Goal: Information Seeking & Learning: Learn about a topic

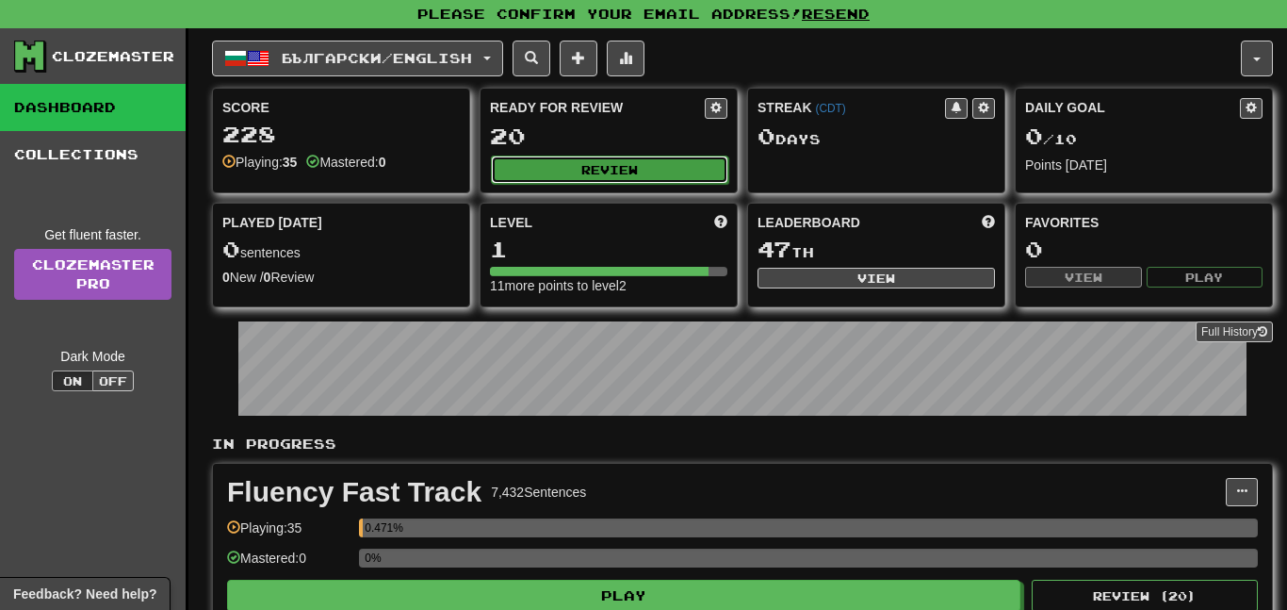
click at [587, 171] on button "Review" at bounding box center [609, 169] width 237 height 28
select select "**"
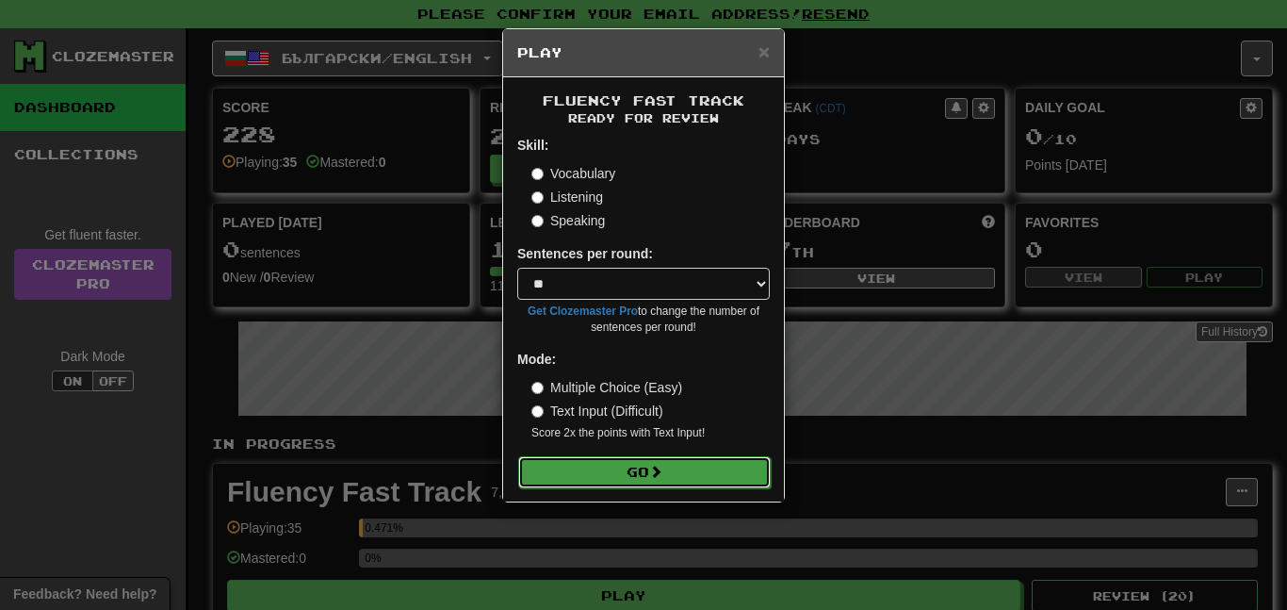
click at [663, 470] on span at bounding box center [655, 471] width 13 height 13
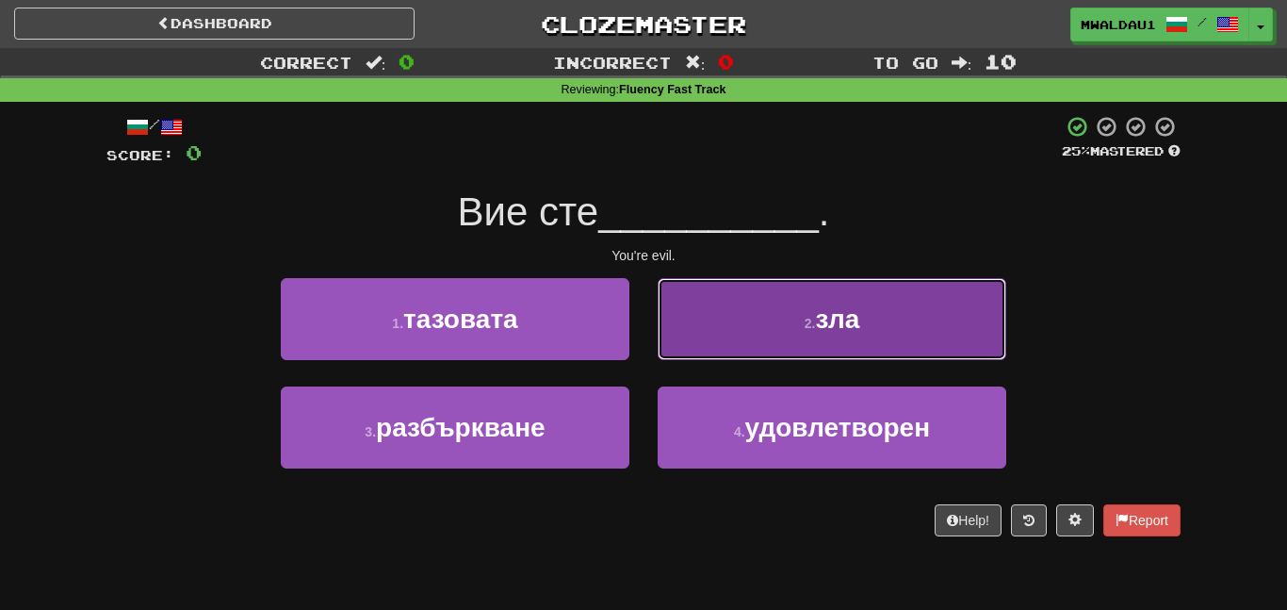
click at [787, 334] on button "2 . зла" at bounding box center [832, 319] width 349 height 82
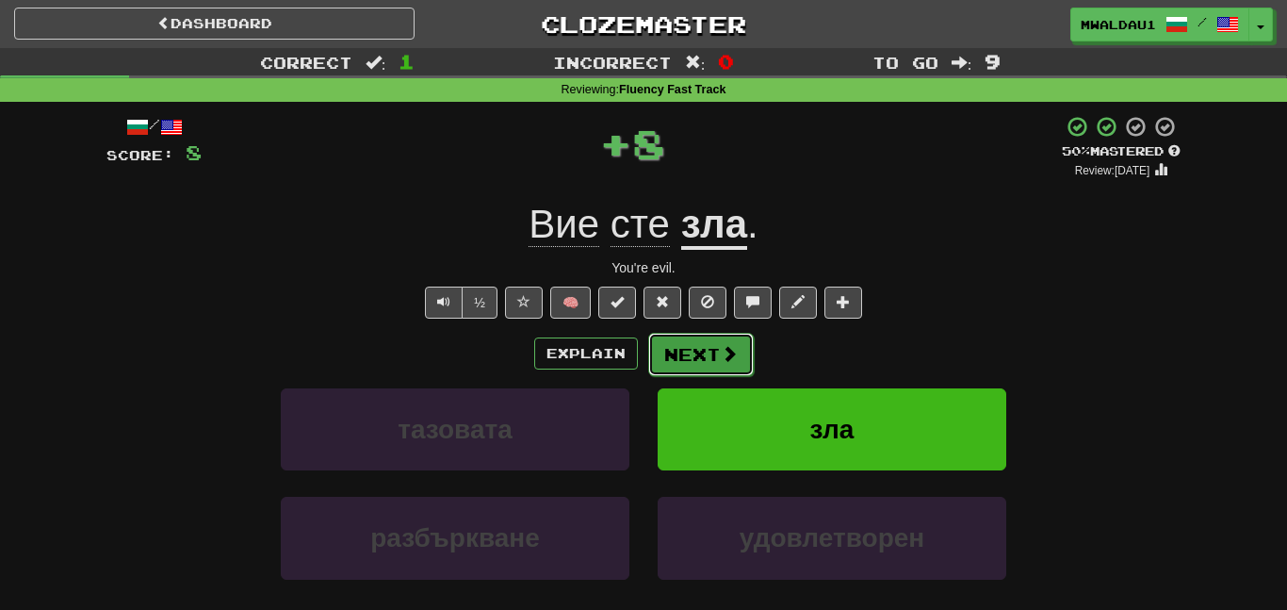
click at [714, 349] on button "Next" at bounding box center [701, 354] width 106 height 43
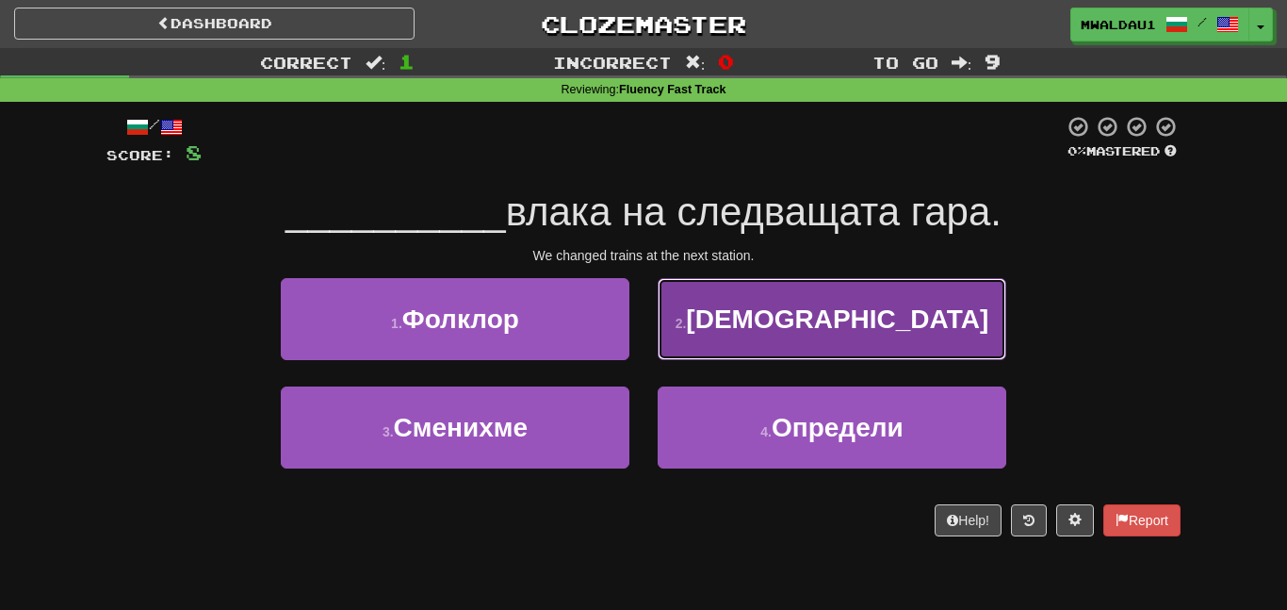
click at [826, 286] on button "2 . Исус" at bounding box center [832, 319] width 349 height 82
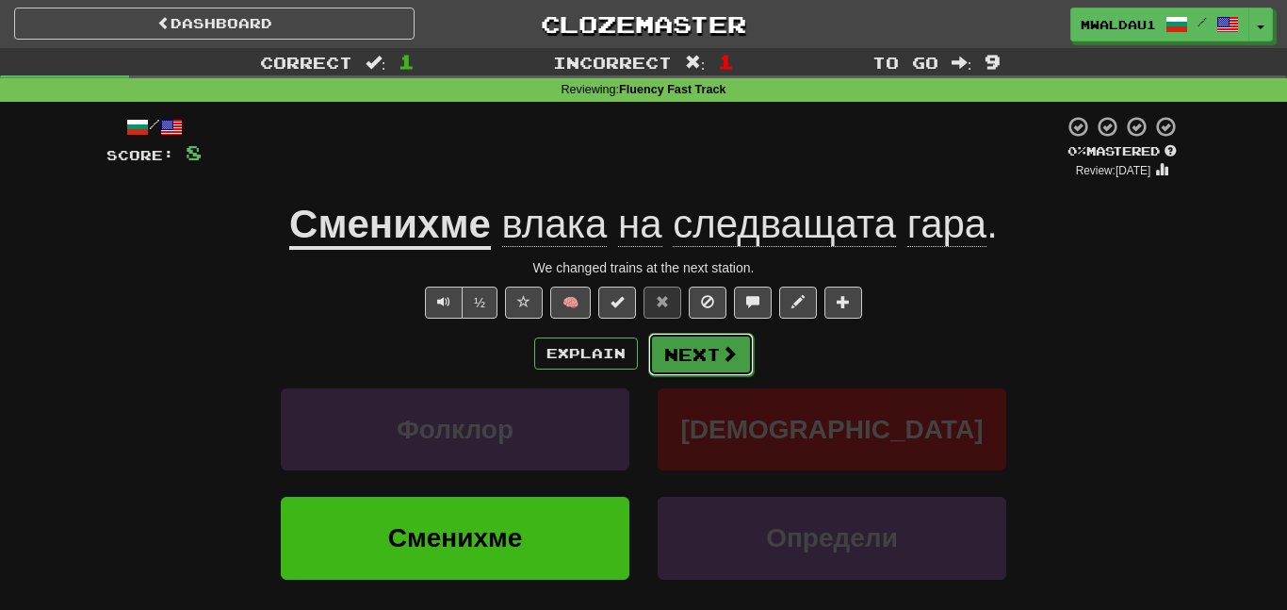
click at [682, 347] on button "Next" at bounding box center [701, 354] width 106 height 43
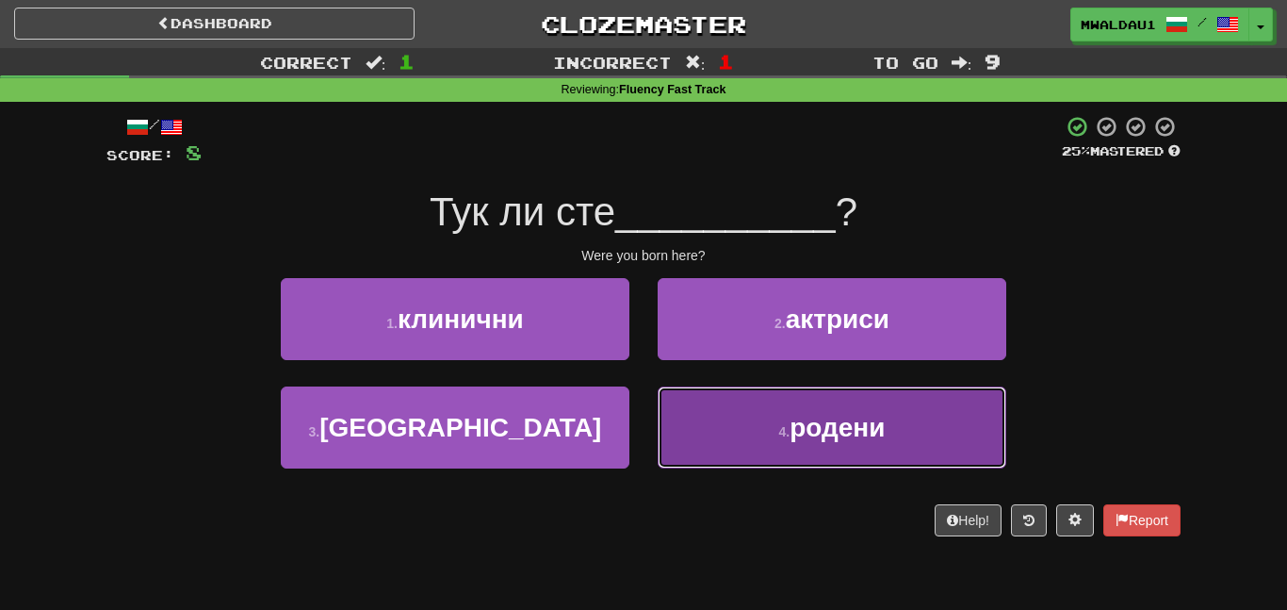
click at [813, 434] on span "родени" at bounding box center [837, 427] width 95 height 29
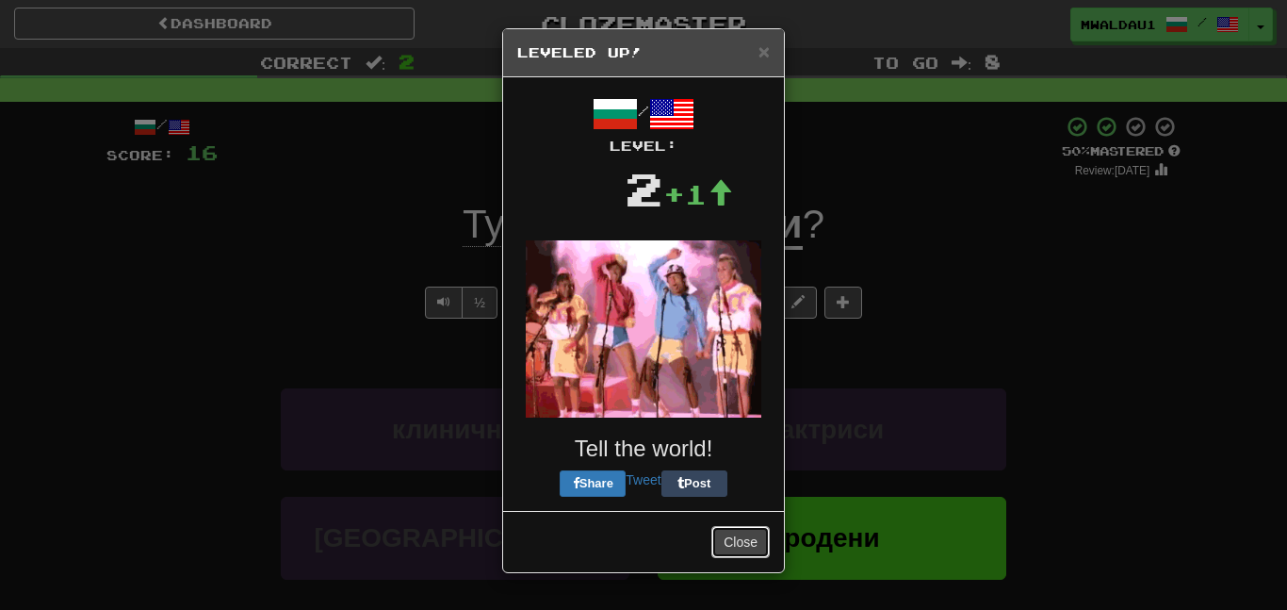
click at [754, 543] on button "Close" at bounding box center [741, 542] width 58 height 32
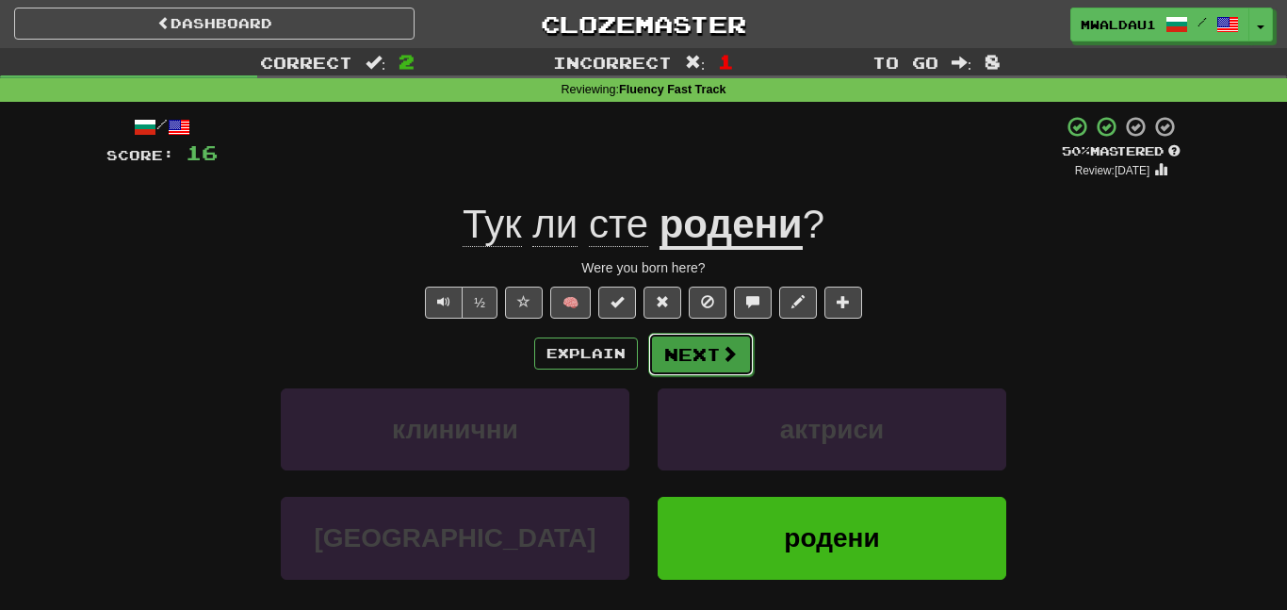
click at [724, 333] on button "Next" at bounding box center [701, 354] width 106 height 43
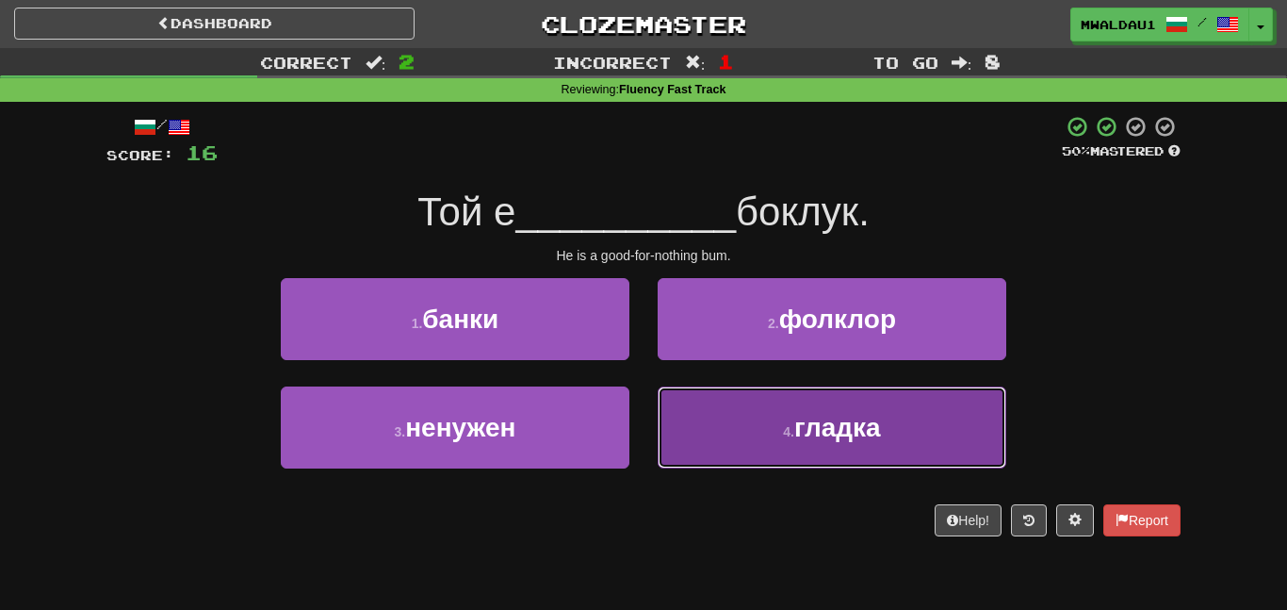
click at [819, 448] on button "4 . гладка" at bounding box center [832, 427] width 349 height 82
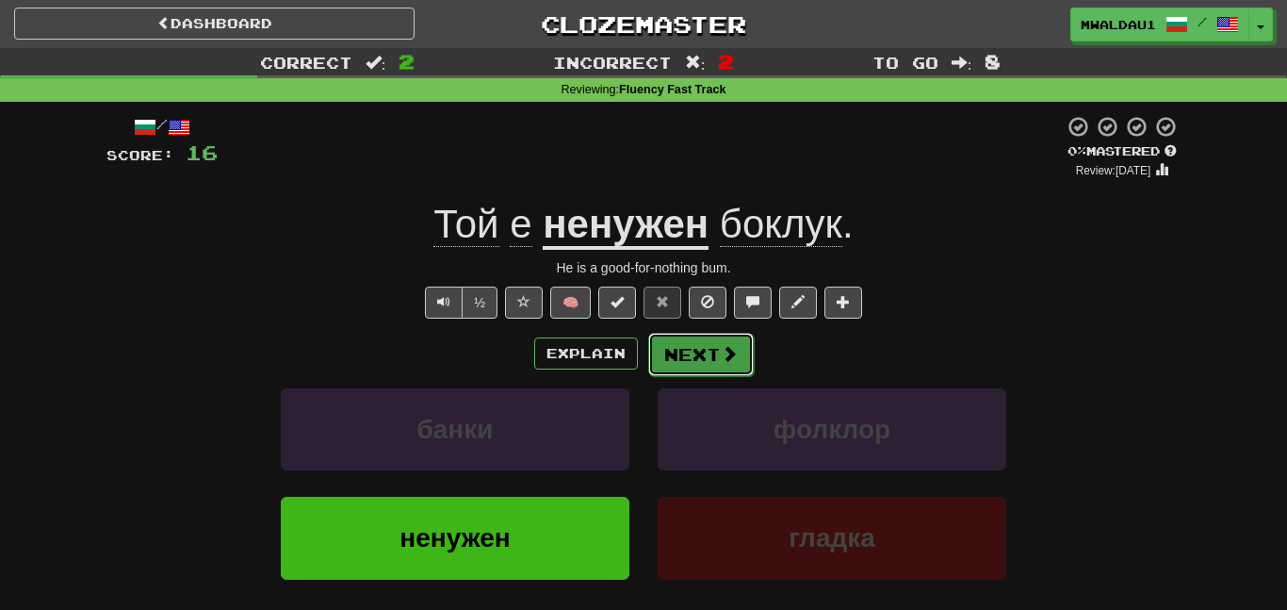
click at [676, 351] on button "Next" at bounding box center [701, 354] width 106 height 43
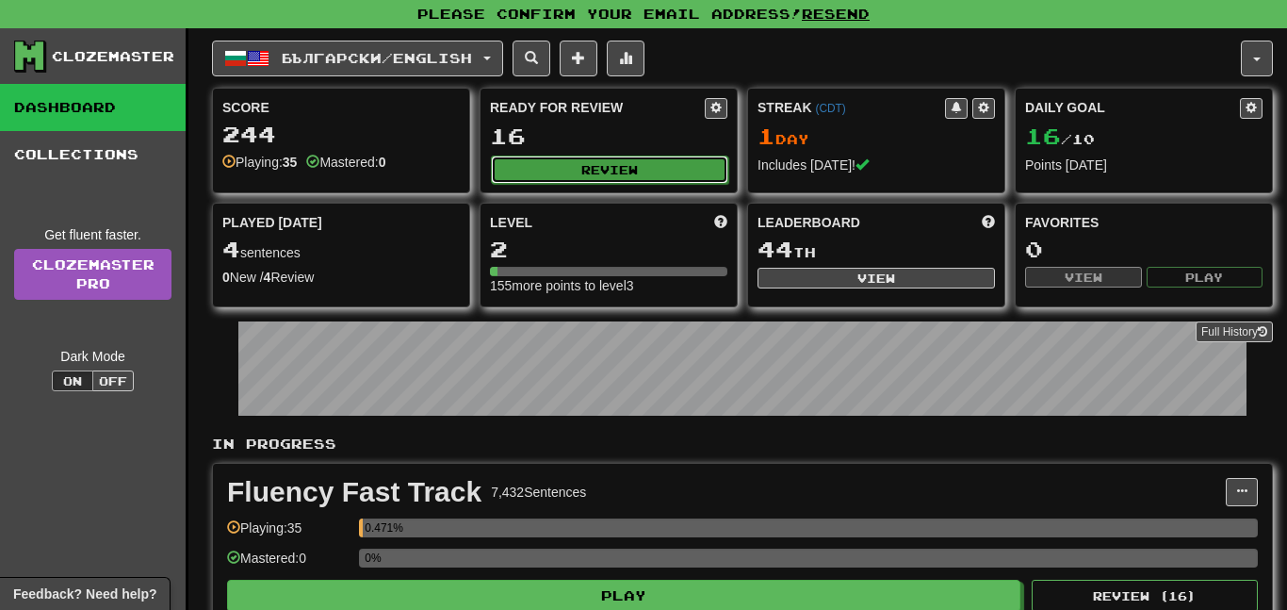
click at [632, 174] on button "Review" at bounding box center [609, 169] width 237 height 28
select select "**"
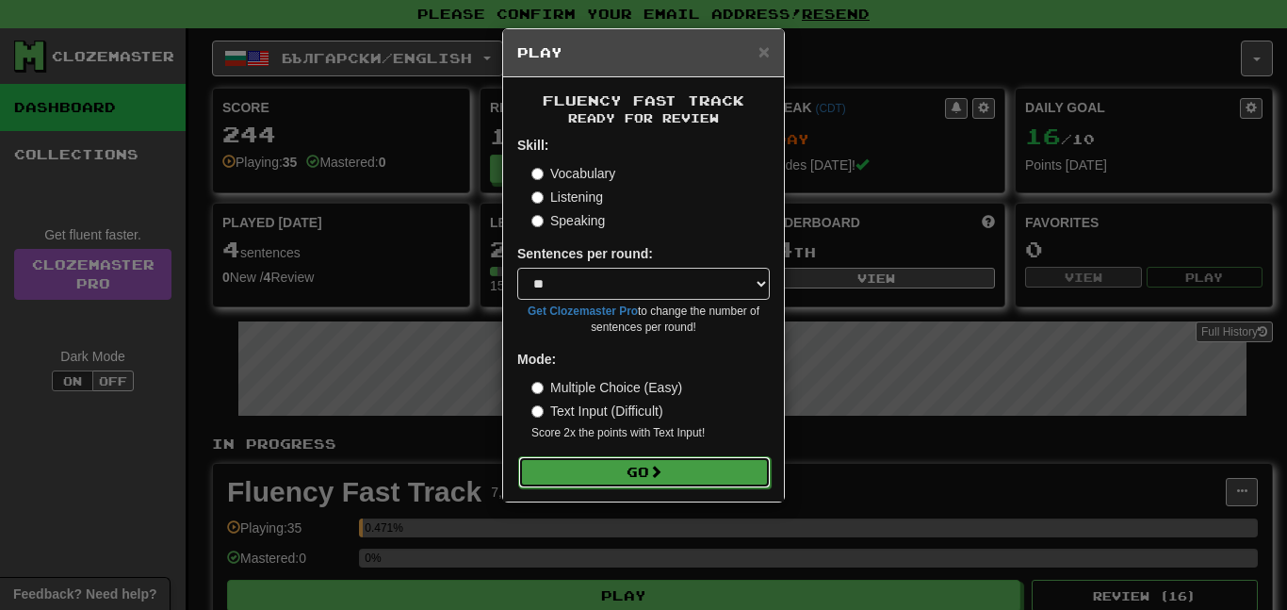
click at [646, 471] on button "Go" at bounding box center [644, 472] width 253 height 32
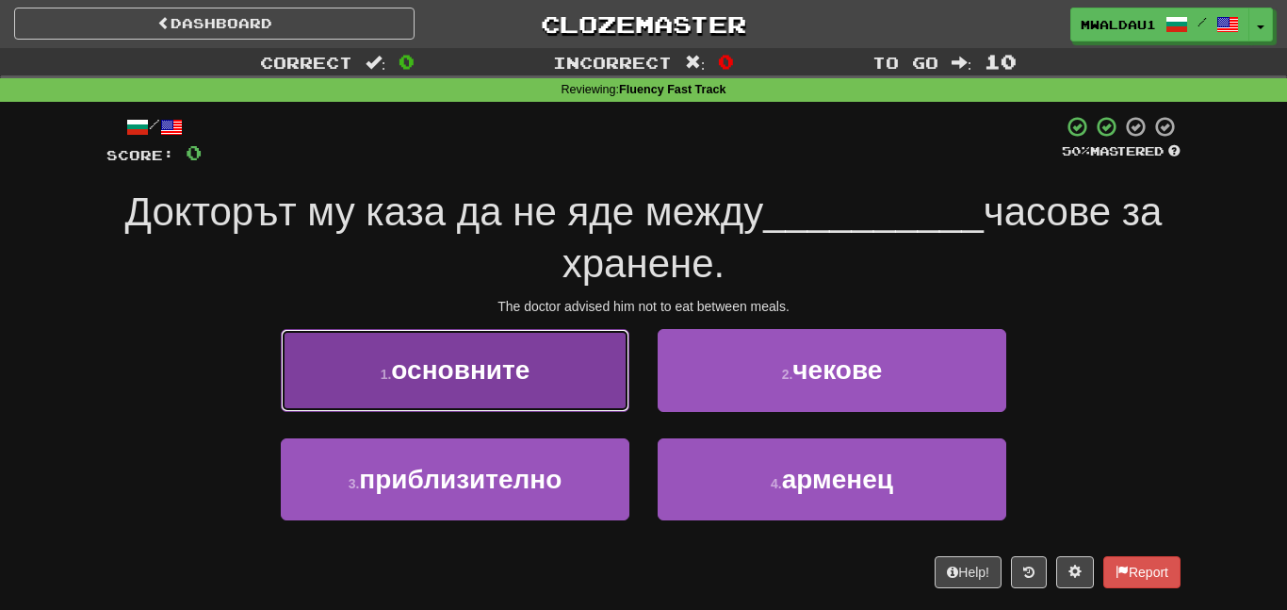
click at [610, 399] on button "1 . основните" at bounding box center [455, 370] width 349 height 82
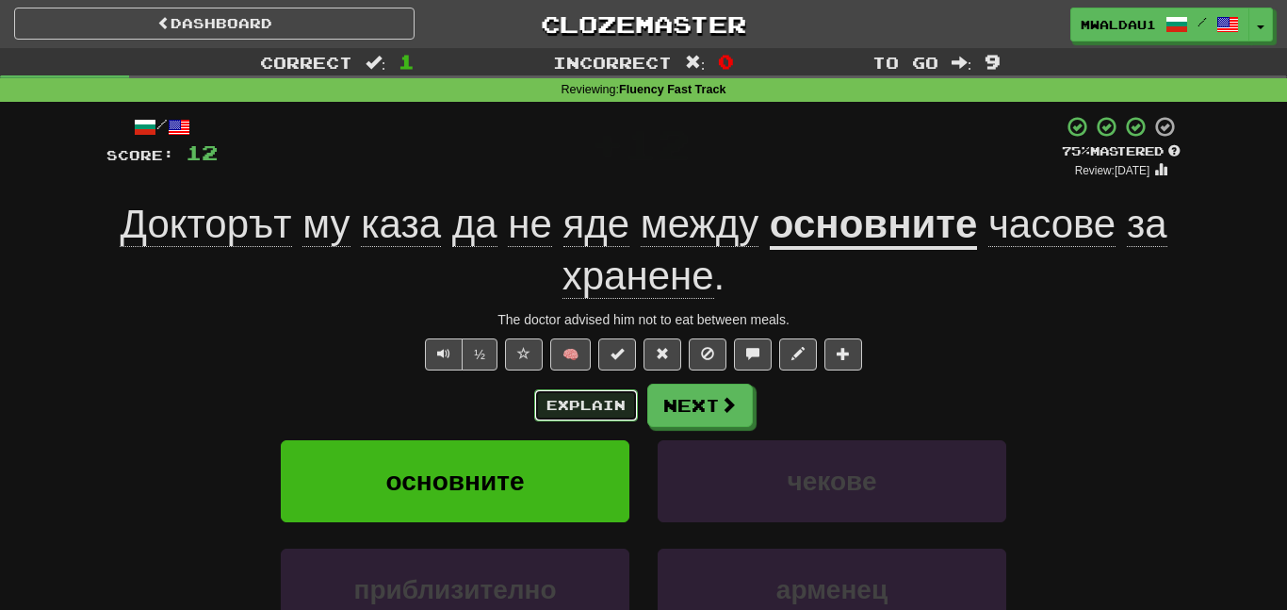
click at [599, 407] on button "Explain" at bounding box center [586, 405] width 104 height 32
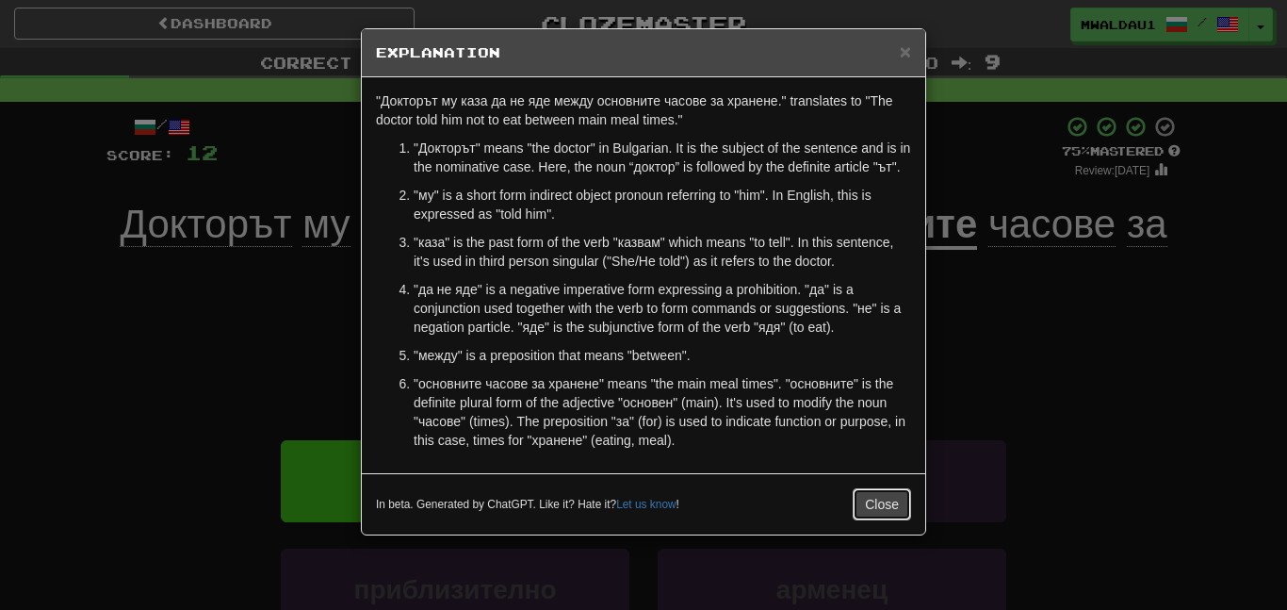
click at [889, 520] on button "Close" at bounding box center [882, 504] width 58 height 32
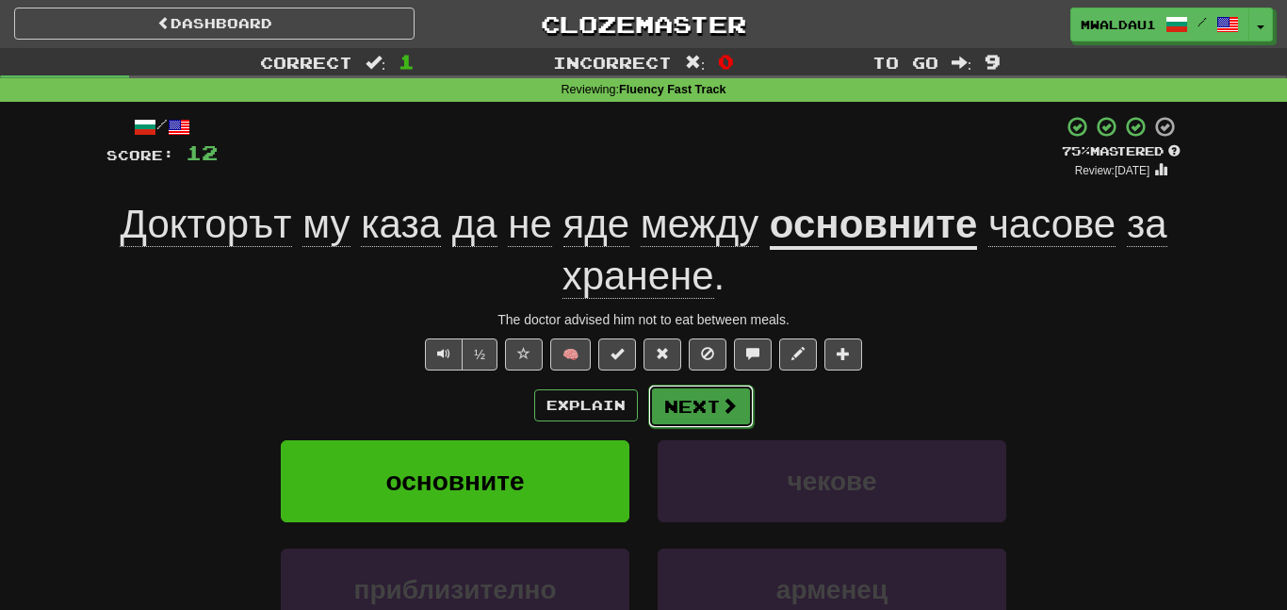
click at [722, 419] on button "Next" at bounding box center [701, 406] width 106 height 43
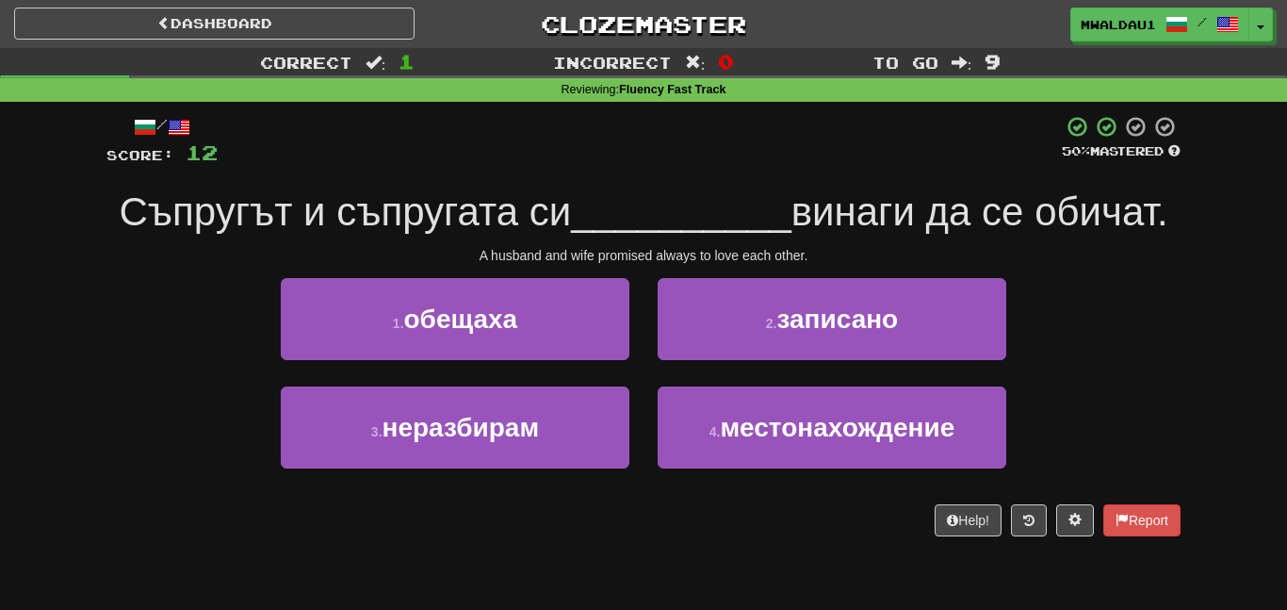
click at [515, 213] on span "Съпругът и съпругата си" at bounding box center [345, 211] width 452 height 44
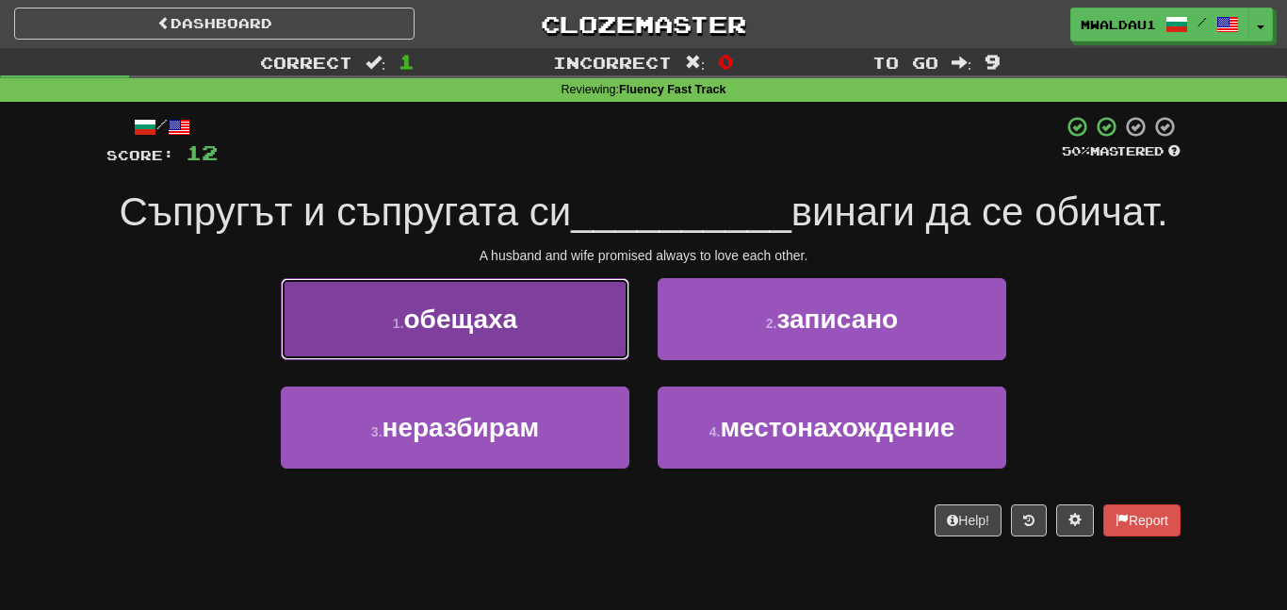
click at [527, 314] on button "1 . обещаха" at bounding box center [455, 319] width 349 height 82
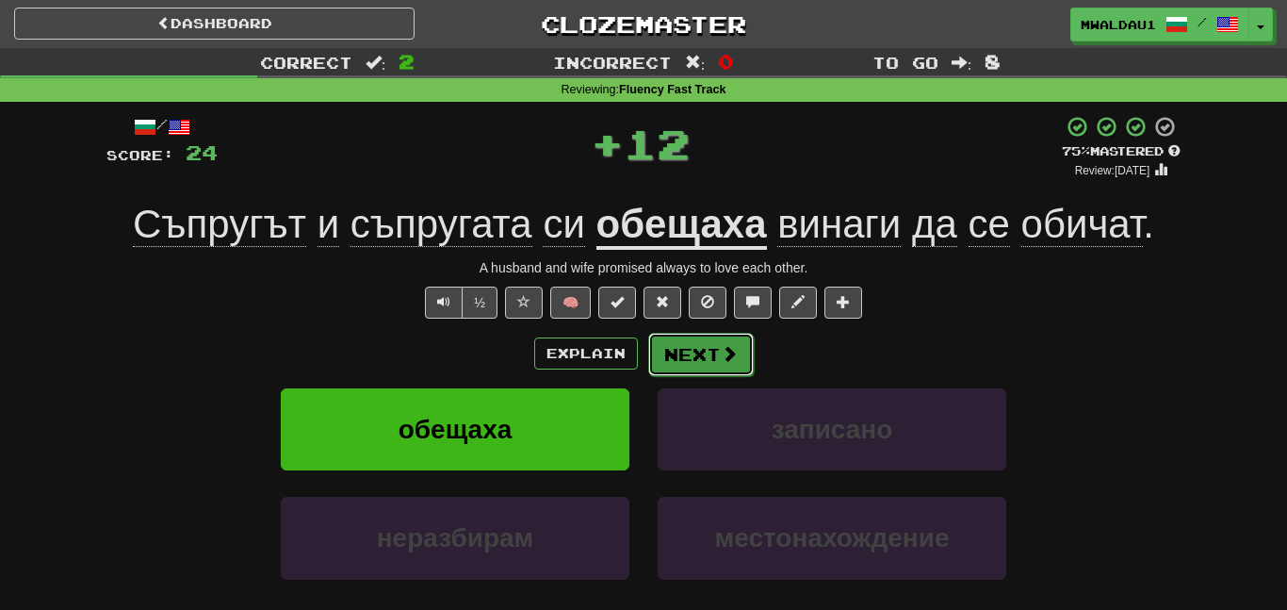
click at [678, 366] on button "Next" at bounding box center [701, 354] width 106 height 43
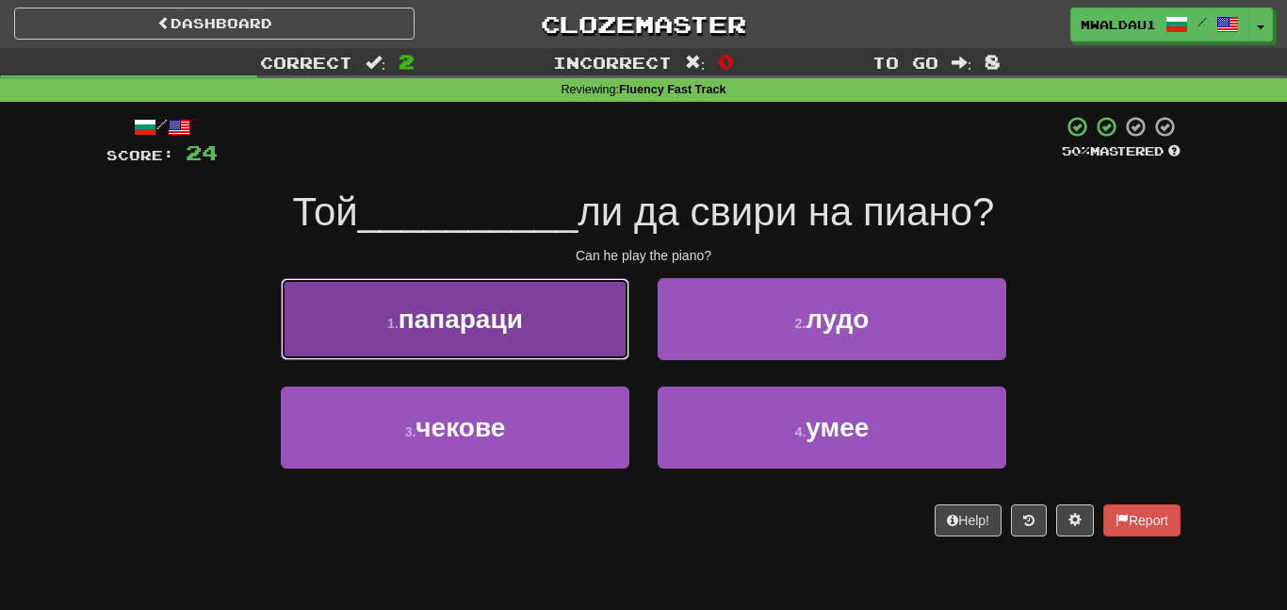
click at [565, 353] on button "1 . папараци" at bounding box center [455, 319] width 349 height 82
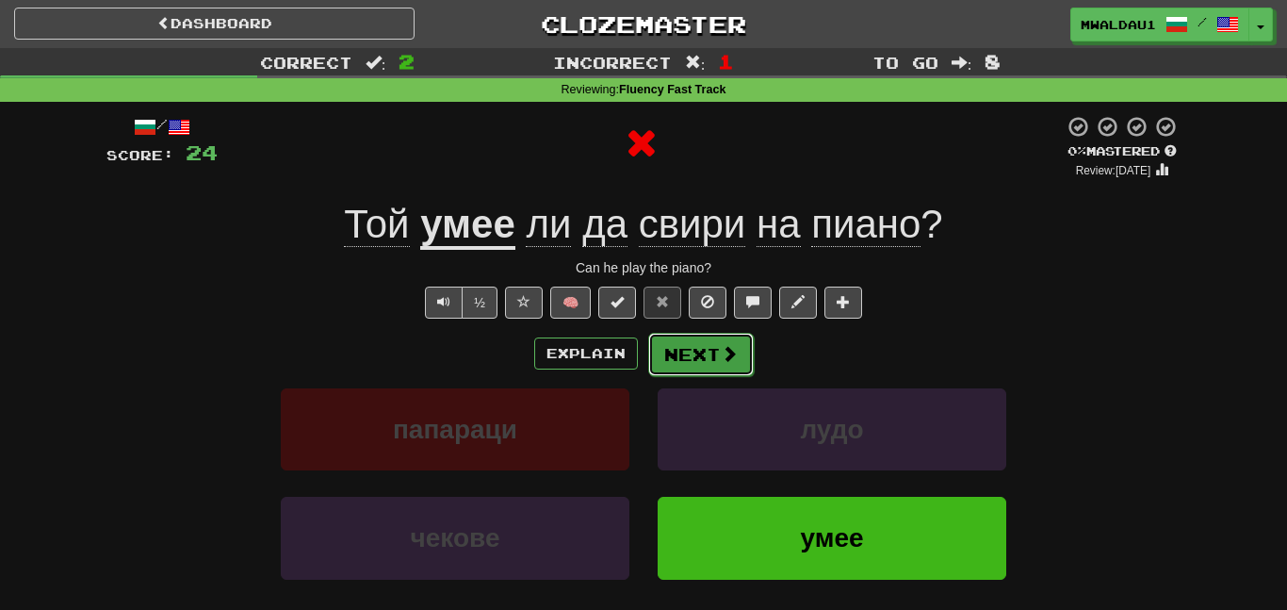
click at [721, 348] on span at bounding box center [729, 353] width 17 height 17
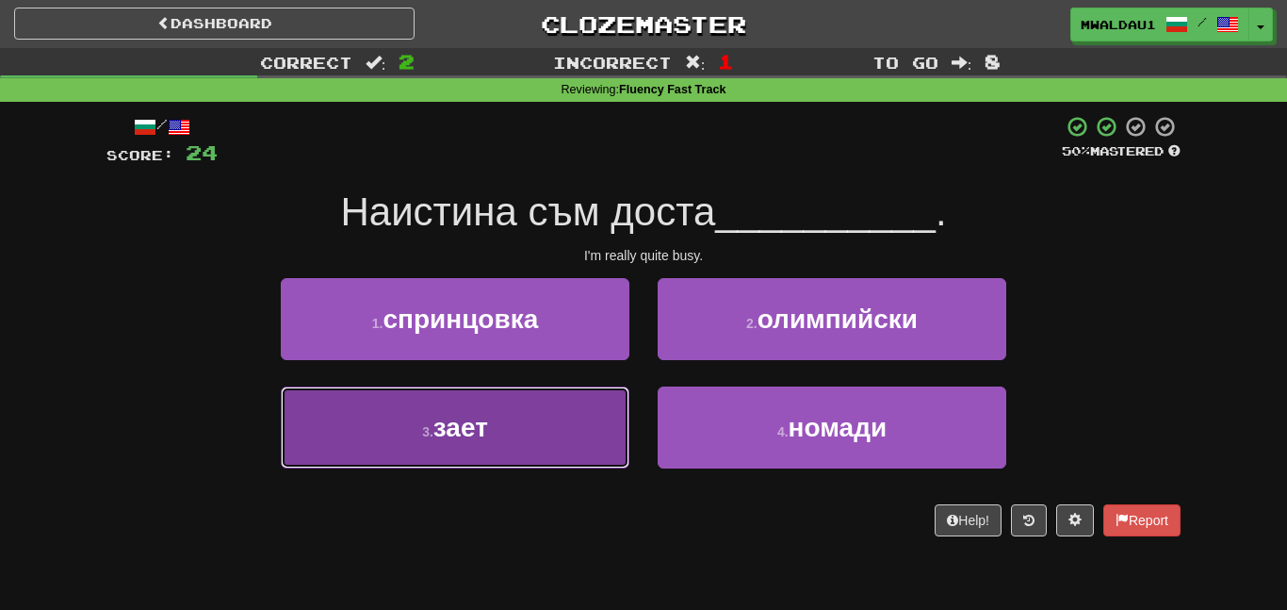
click at [598, 420] on button "3 . зает" at bounding box center [455, 427] width 349 height 82
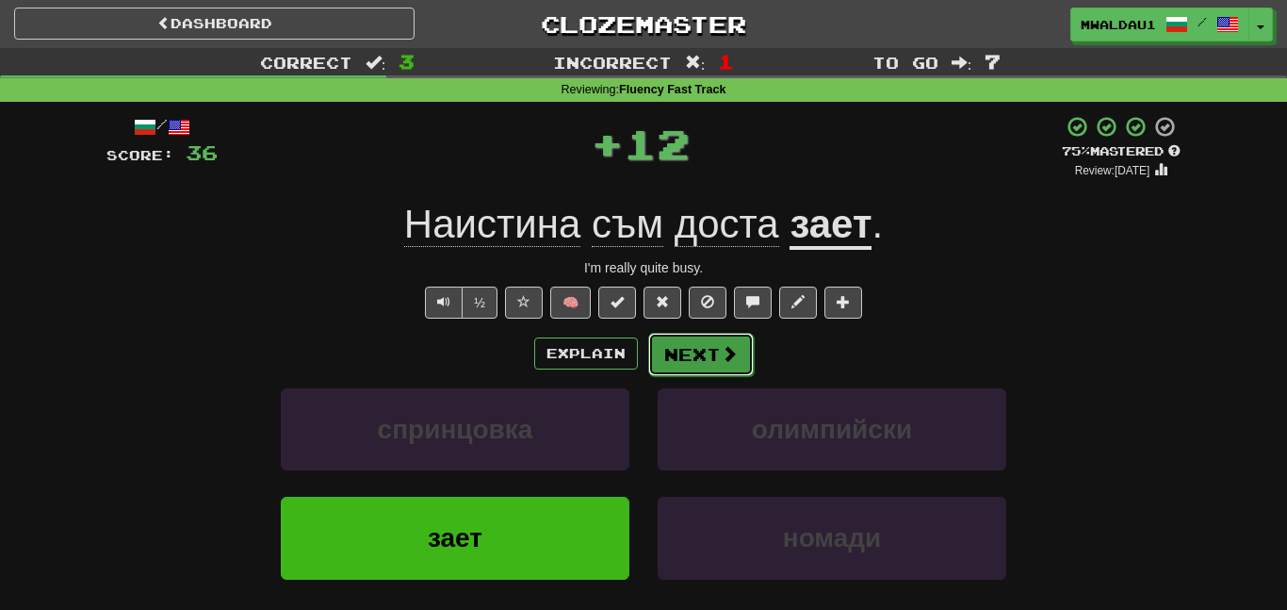
click at [686, 369] on button "Next" at bounding box center [701, 354] width 106 height 43
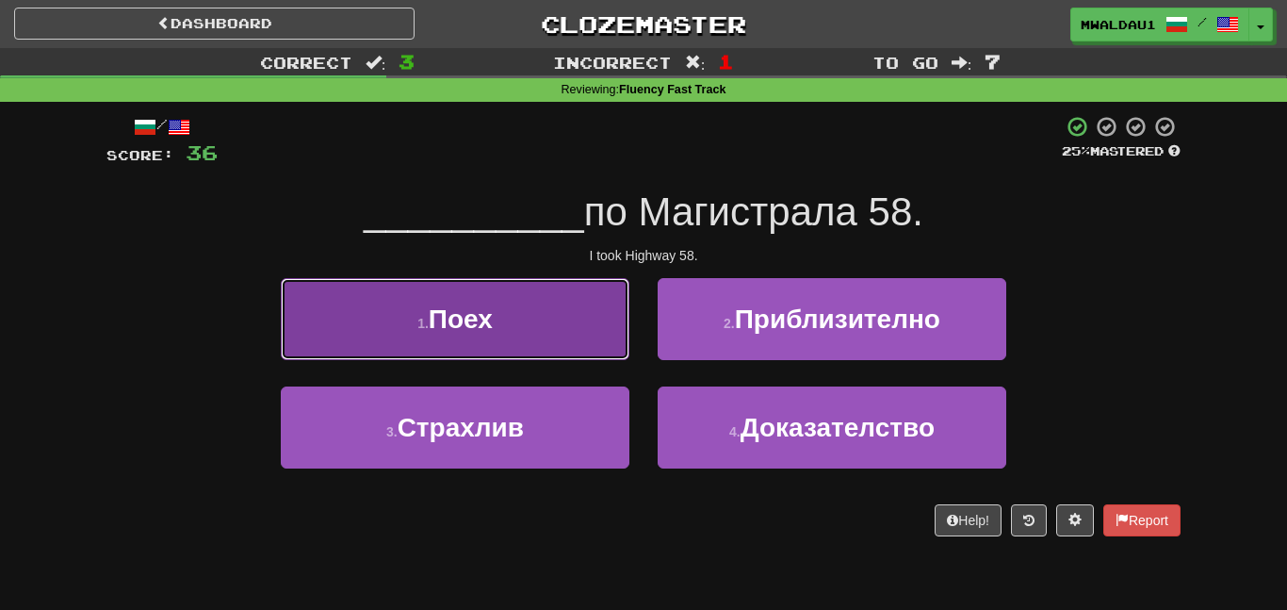
click at [535, 352] on button "1 . Поех" at bounding box center [455, 319] width 349 height 82
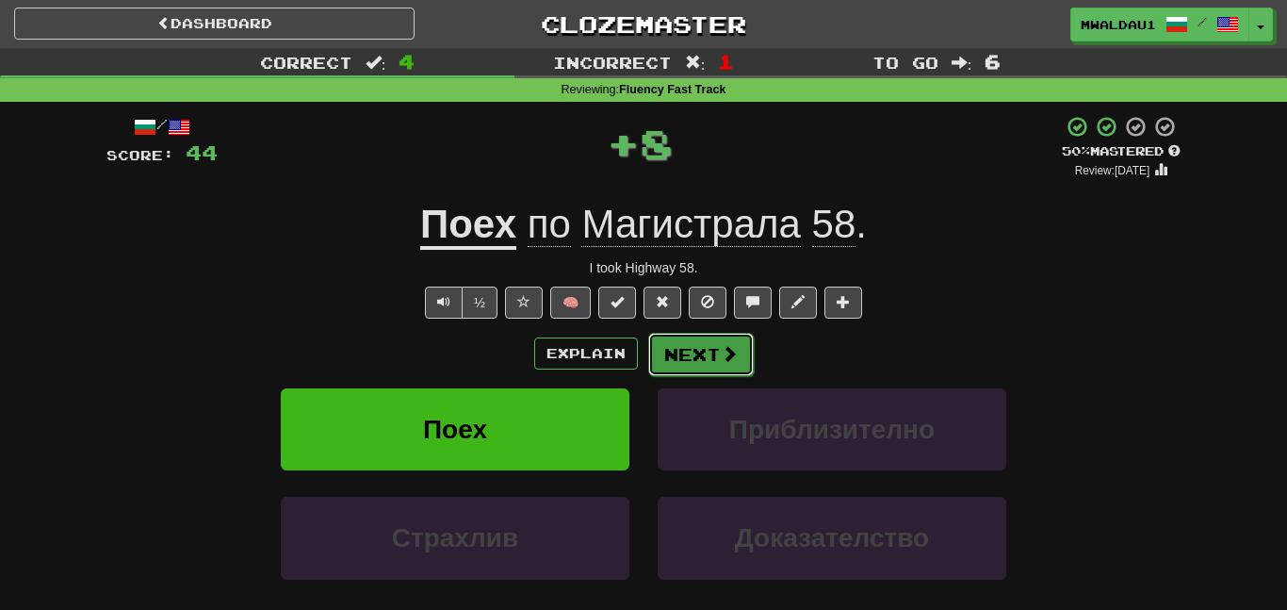
click at [704, 348] on button "Next" at bounding box center [701, 354] width 106 height 43
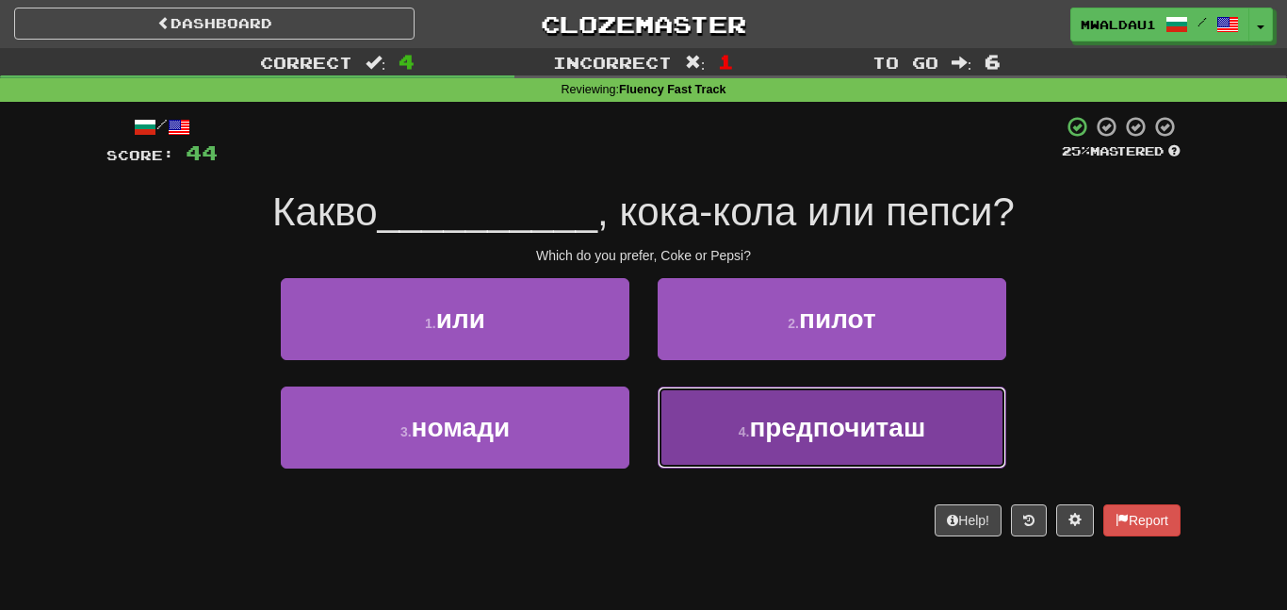
click at [714, 432] on button "4 . предпочиташ" at bounding box center [832, 427] width 349 height 82
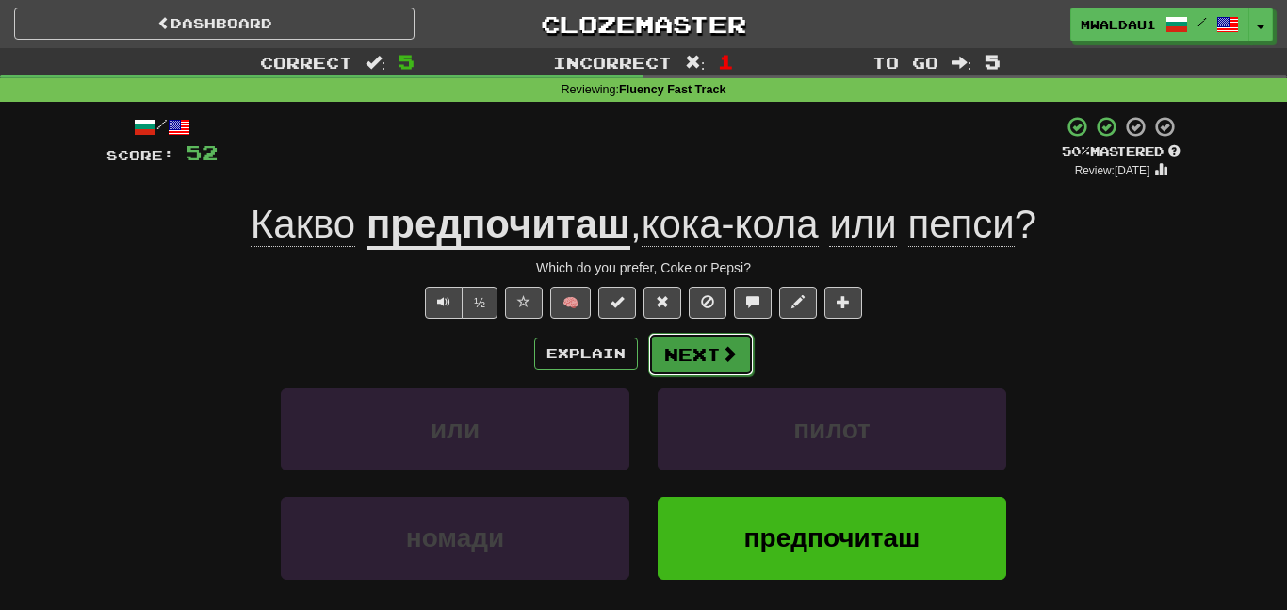
click at [680, 360] on button "Next" at bounding box center [701, 354] width 106 height 43
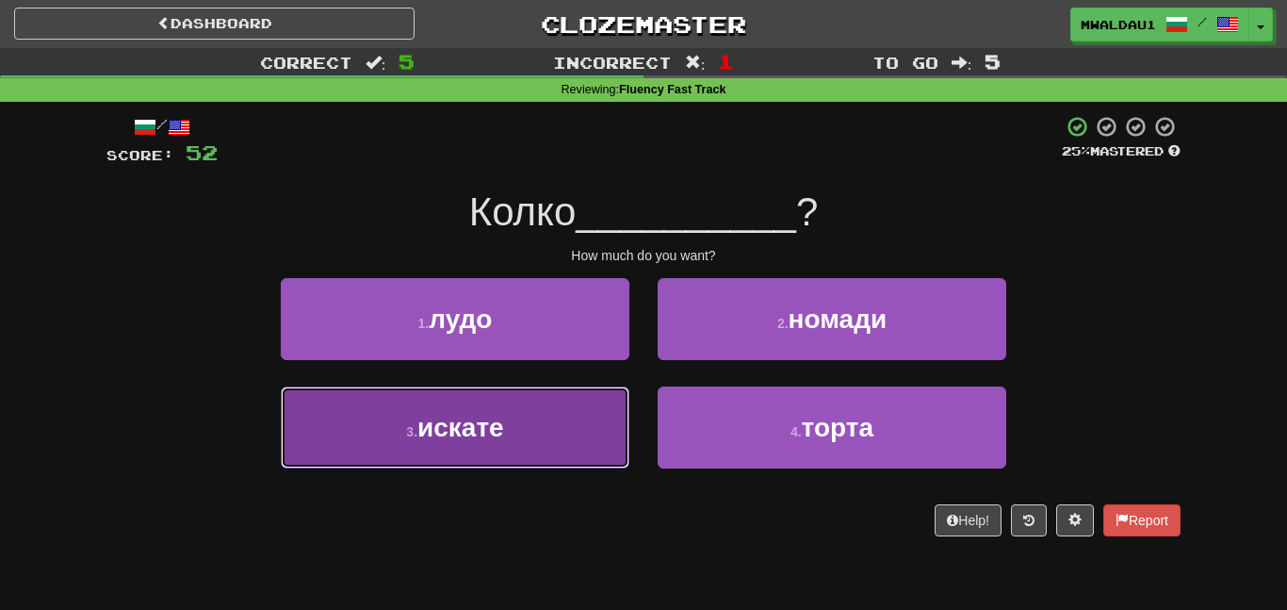
click at [559, 422] on button "3 . искате" at bounding box center [455, 427] width 349 height 82
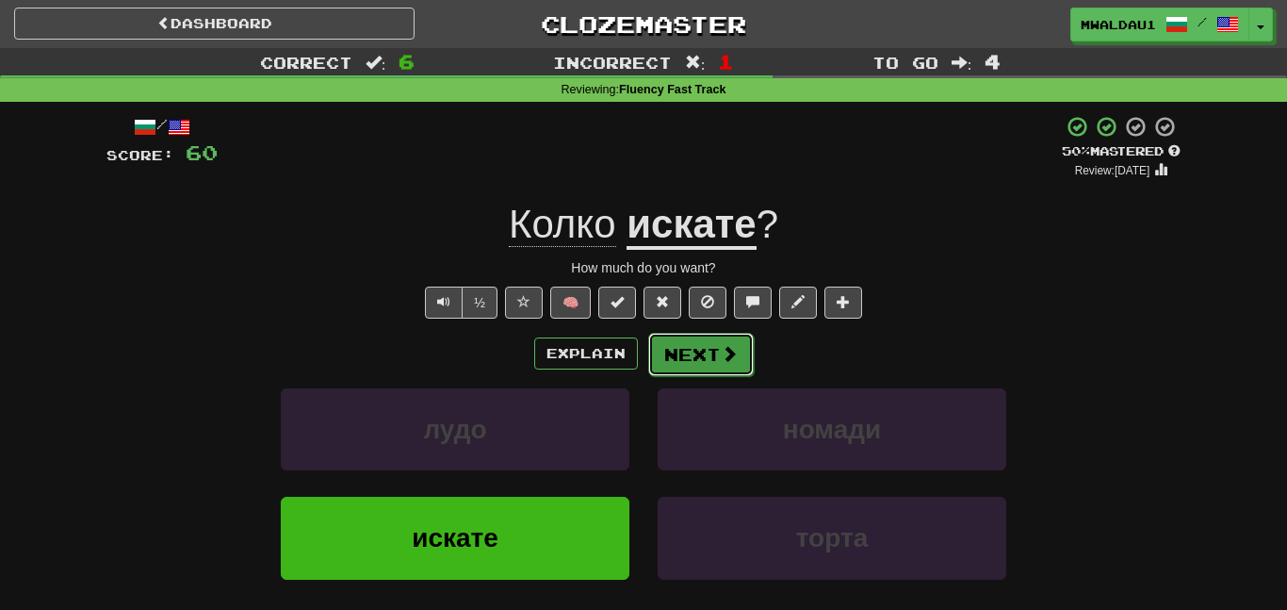
click at [686, 348] on button "Next" at bounding box center [701, 354] width 106 height 43
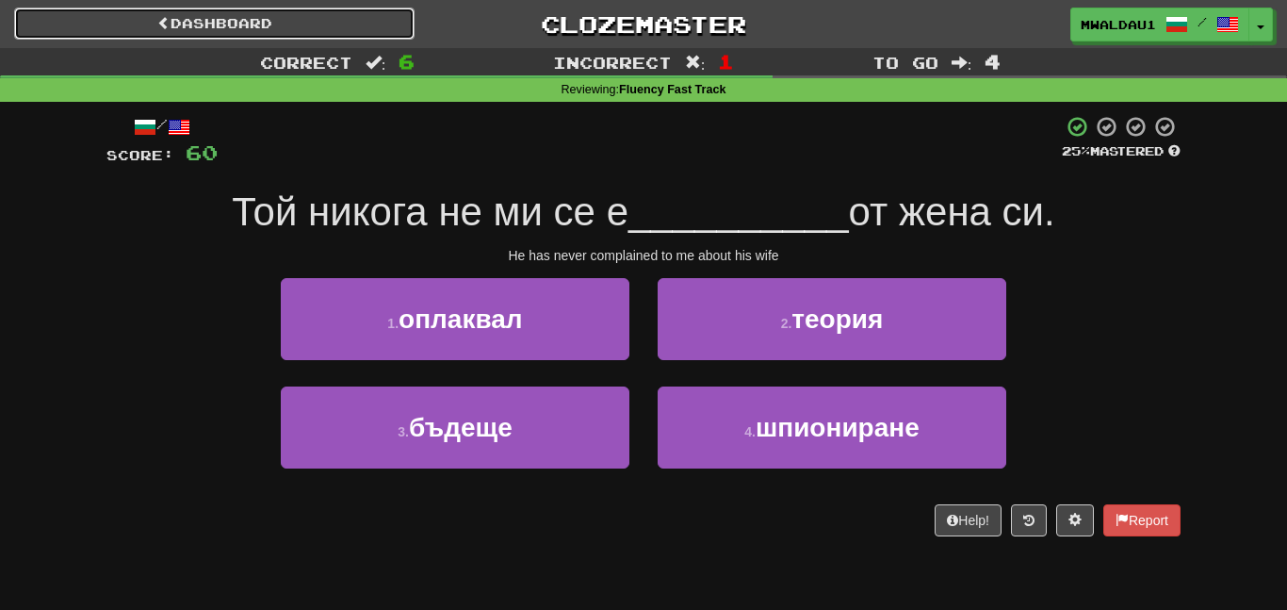
click at [380, 26] on link "Dashboard" at bounding box center [214, 24] width 401 height 32
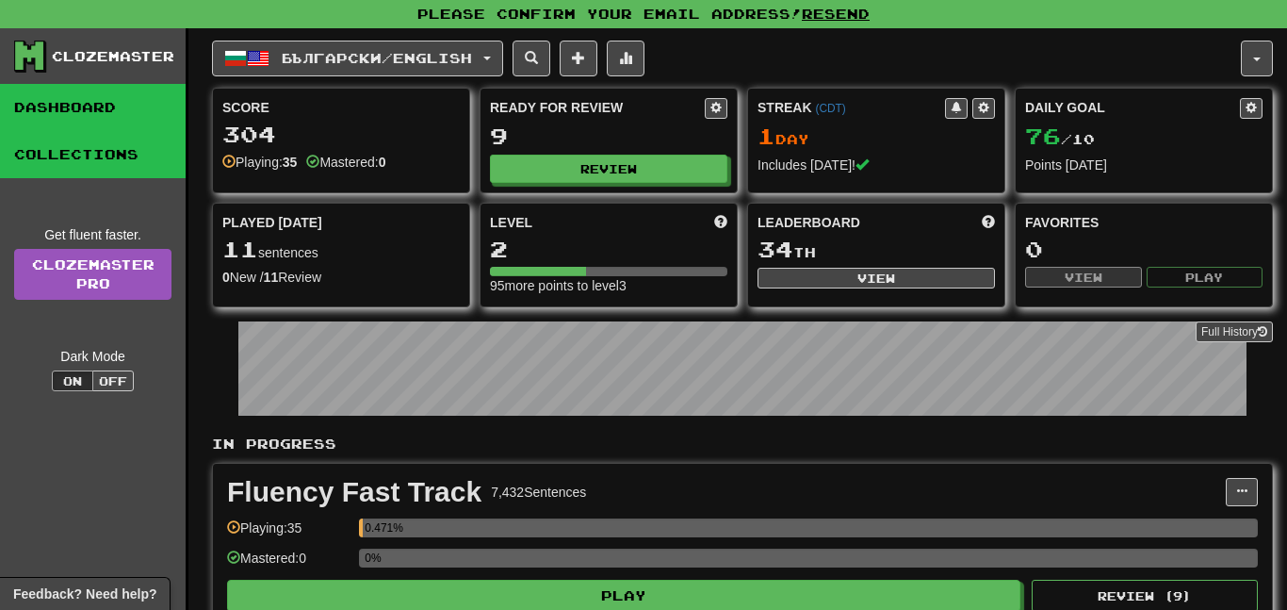
click at [154, 146] on link "Collections" at bounding box center [93, 154] width 186 height 47
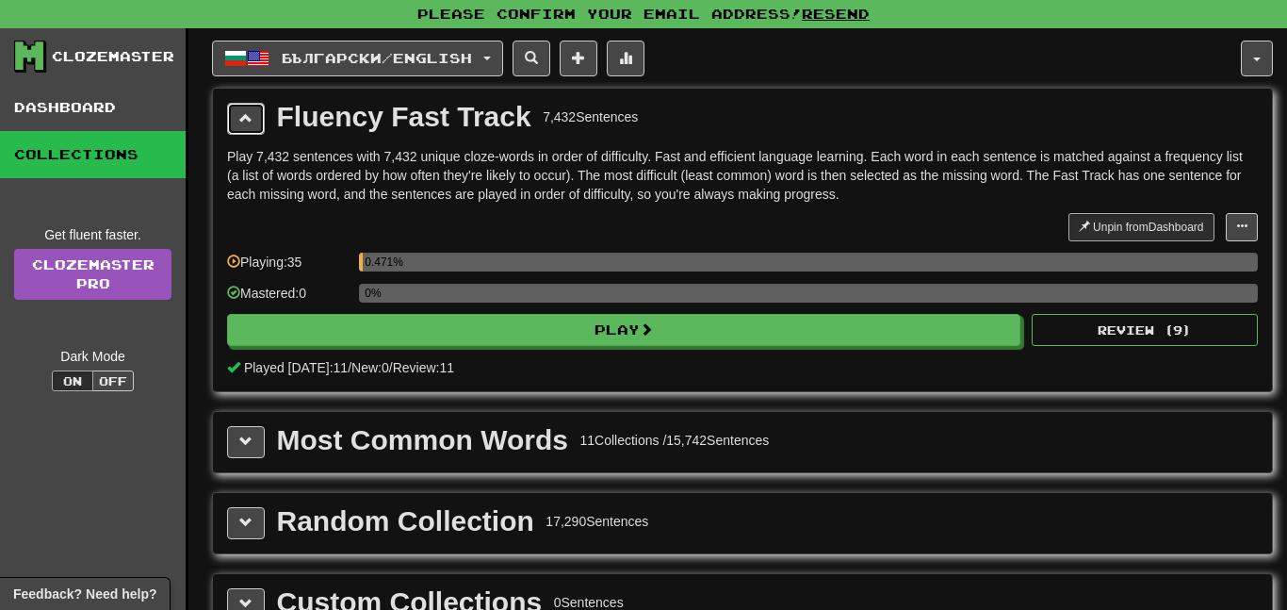
click at [234, 118] on button at bounding box center [246, 119] width 38 height 32
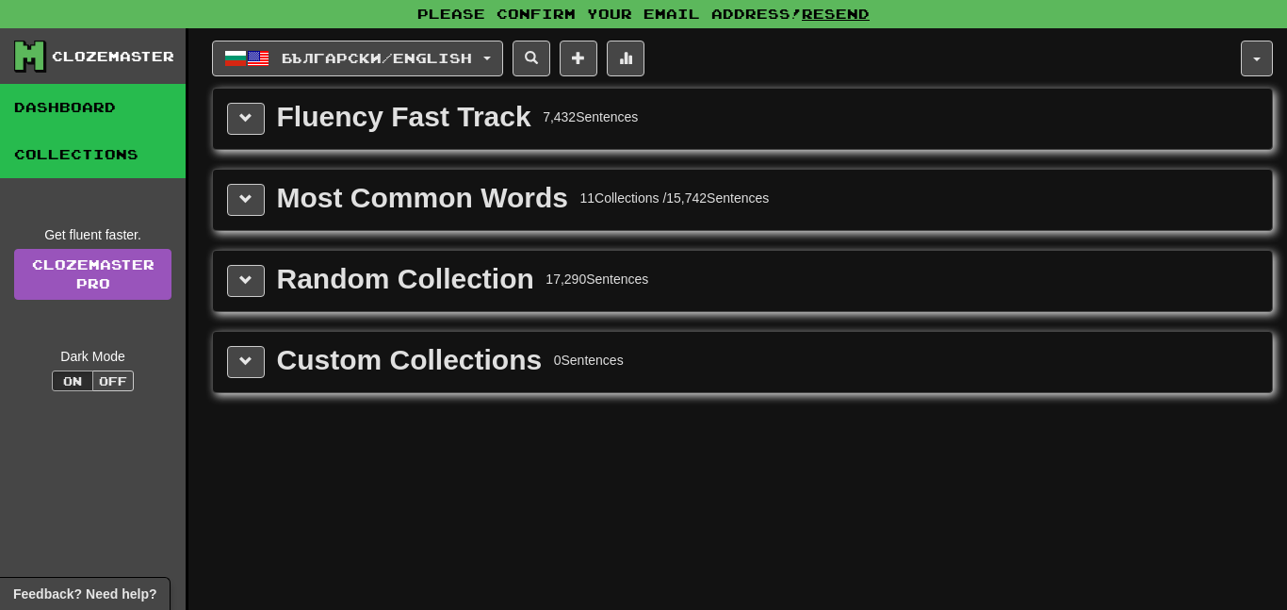
click at [179, 109] on link "Dashboard" at bounding box center [93, 107] width 186 height 47
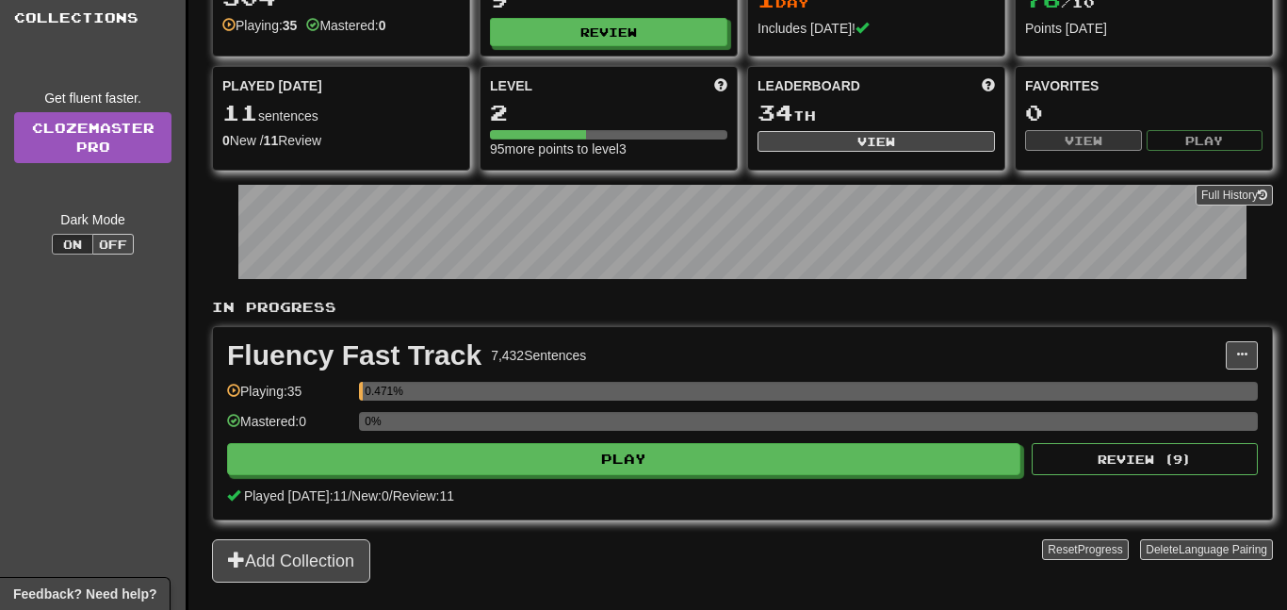
scroll to position [144, 0]
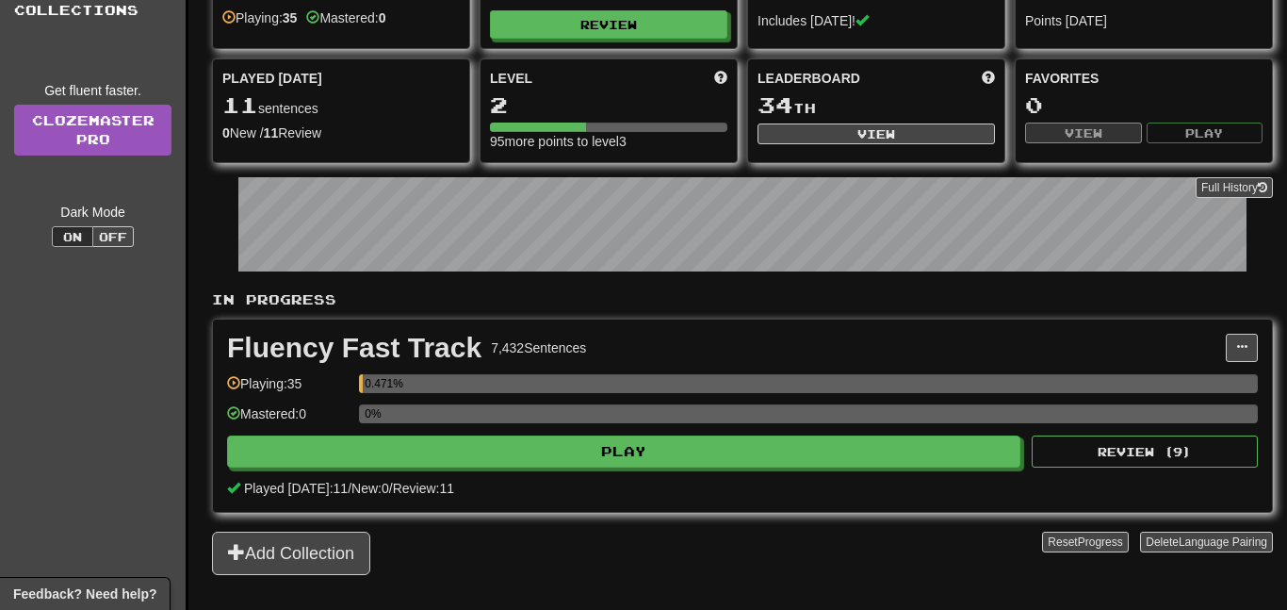
click at [824, 473] on div "Fluency Fast Track 7,432 Sentences Manage Sentences Unpin from Dashboard Playin…" at bounding box center [742, 415] width 1059 height 192
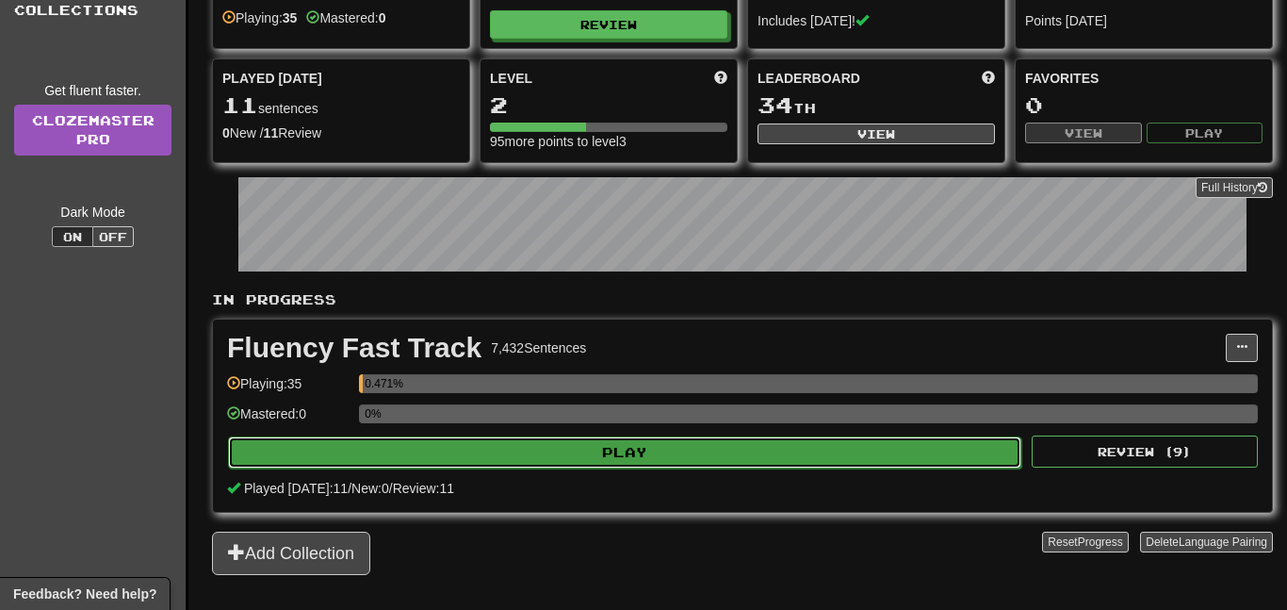
click at [793, 459] on button "Play" at bounding box center [625, 452] width 794 height 32
select select "**"
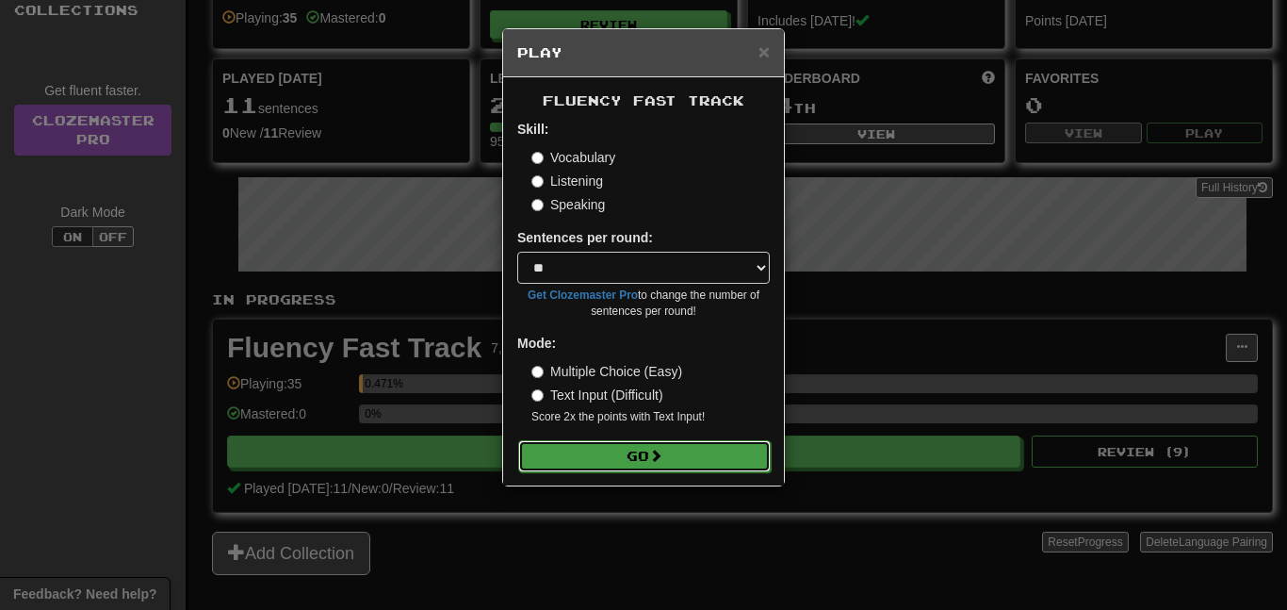
click at [741, 452] on button "Go" at bounding box center [644, 456] width 253 height 32
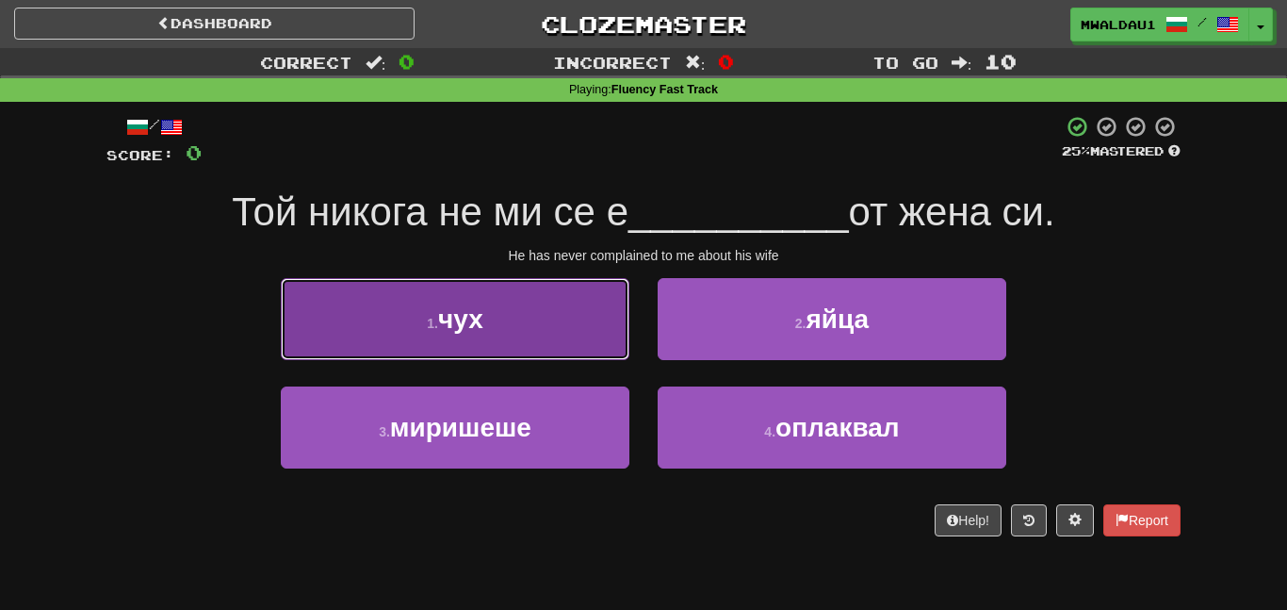
click at [569, 317] on button "1 . чух" at bounding box center [455, 319] width 349 height 82
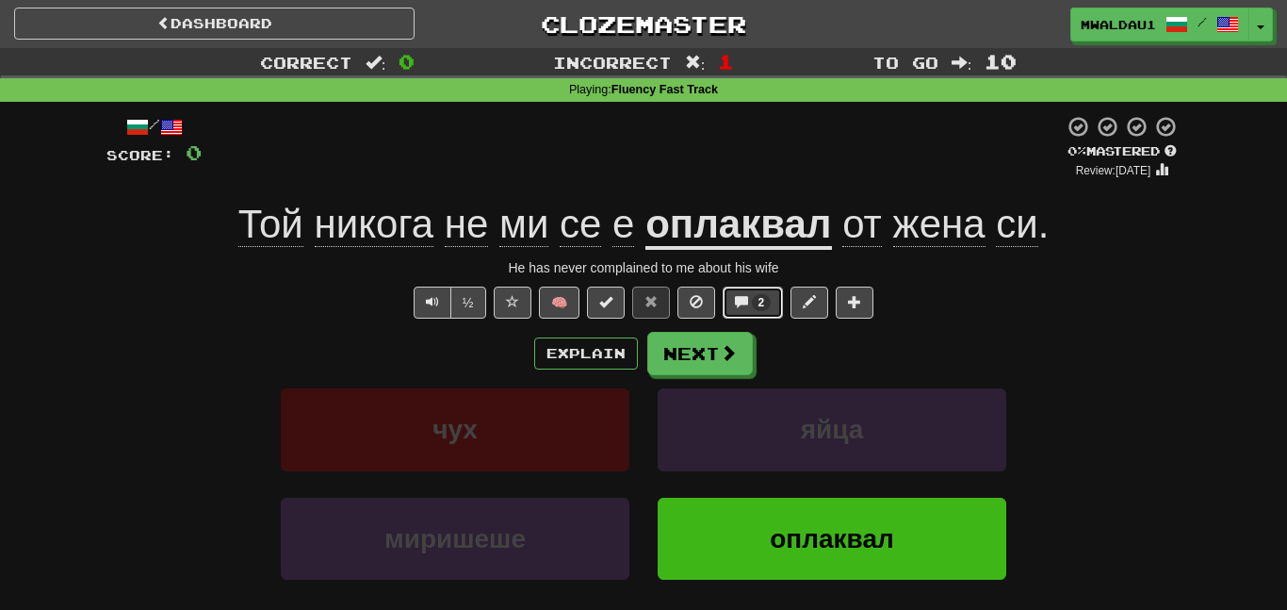
click at [747, 310] on button "2" at bounding box center [753, 302] width 61 height 32
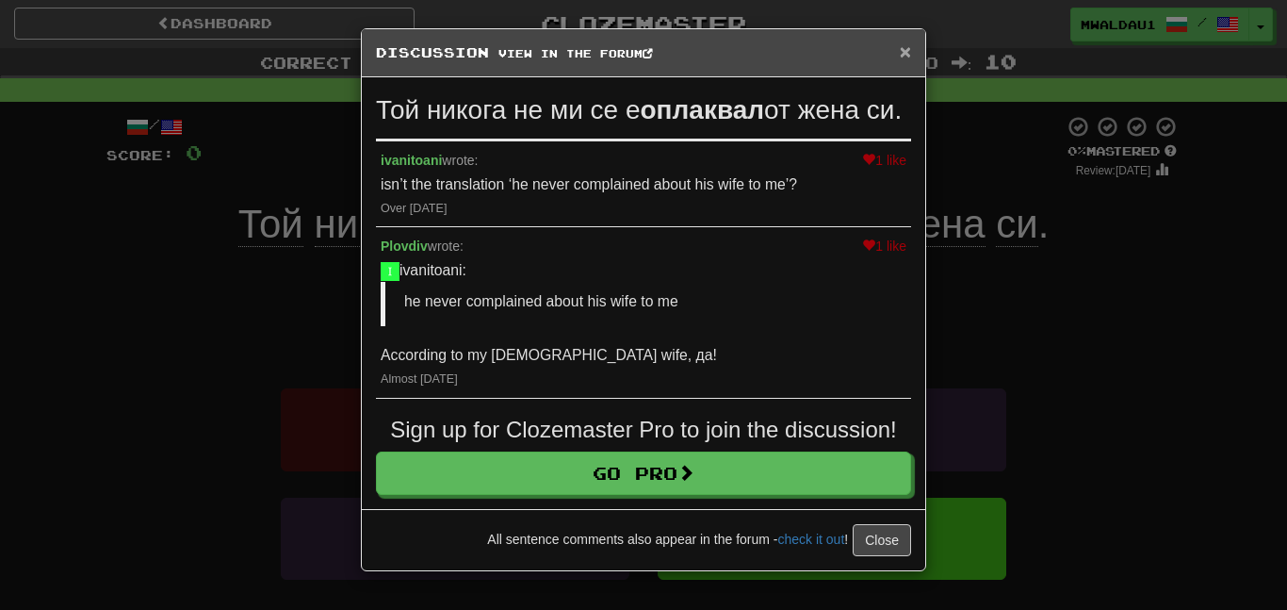
click at [906, 44] on span "×" at bounding box center [905, 52] width 11 height 22
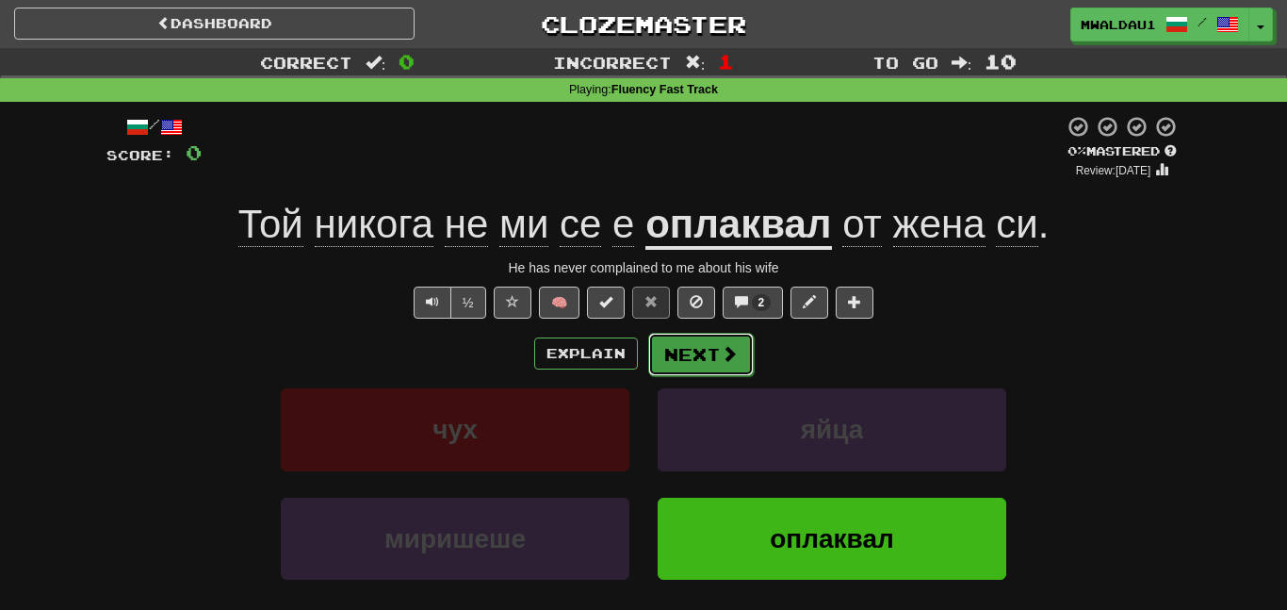
click at [715, 337] on button "Next" at bounding box center [701, 354] width 106 height 43
